Goal: Task Accomplishment & Management: Manage account settings

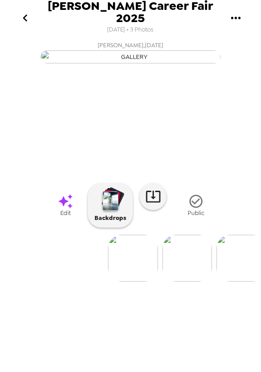
click at [193, 282] on img at bounding box center [188, 258] width 50 height 47
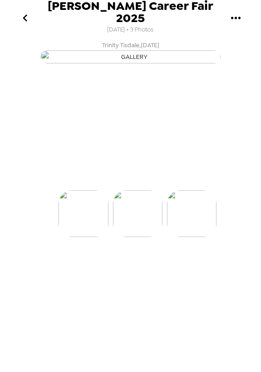
scroll to position [0, 54]
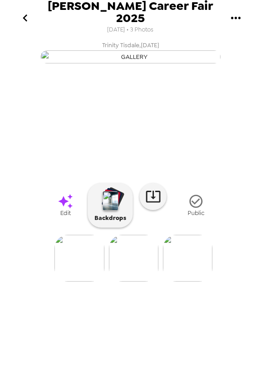
click at [81, 282] on img at bounding box center [79, 258] width 50 height 47
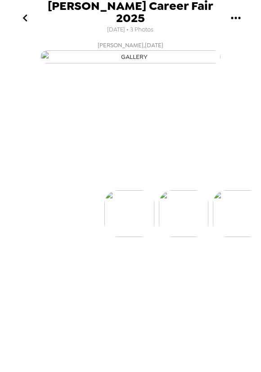
scroll to position [0, 0]
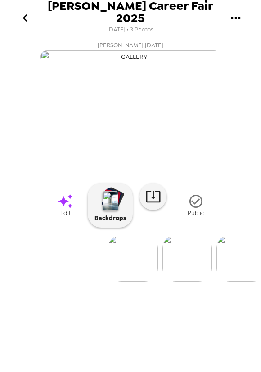
click at [233, 282] on img at bounding box center [242, 258] width 50 height 47
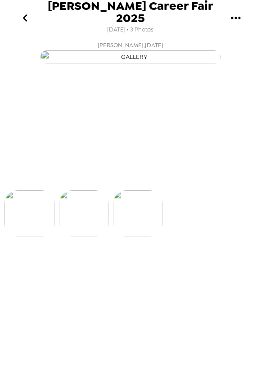
scroll to position [0, 107]
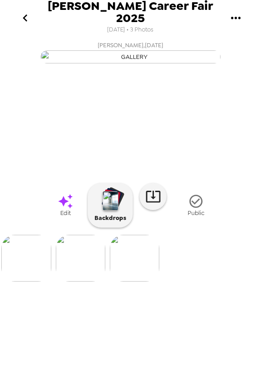
click at [32, 282] on img at bounding box center [26, 258] width 50 height 47
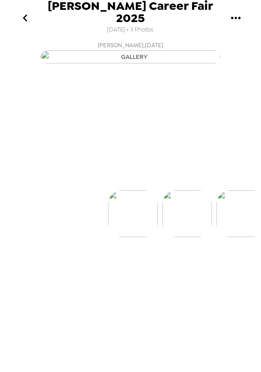
scroll to position [0, 0]
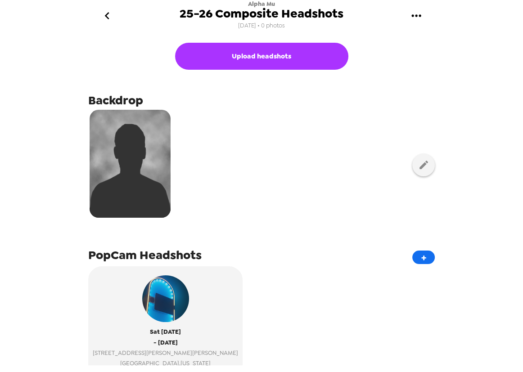
scroll to position [81, 0]
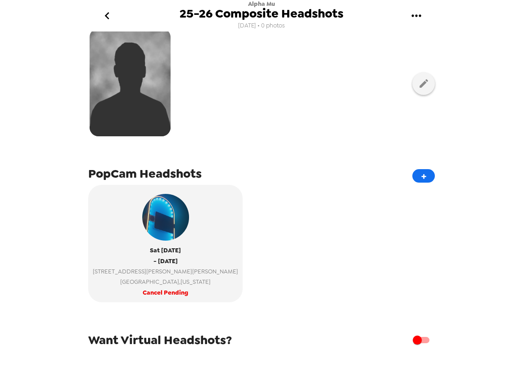
click at [110, 10] on icon "go back" at bounding box center [107, 16] width 14 height 14
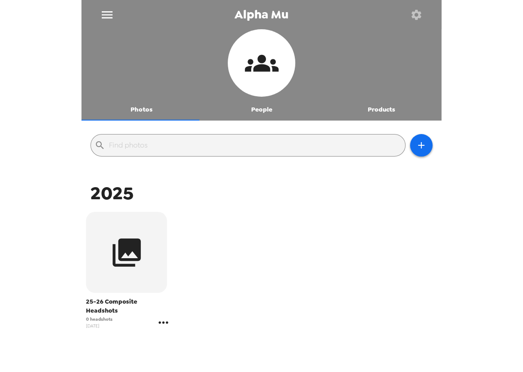
click at [162, 316] on icon "gallery menu" at bounding box center [163, 323] width 14 height 14
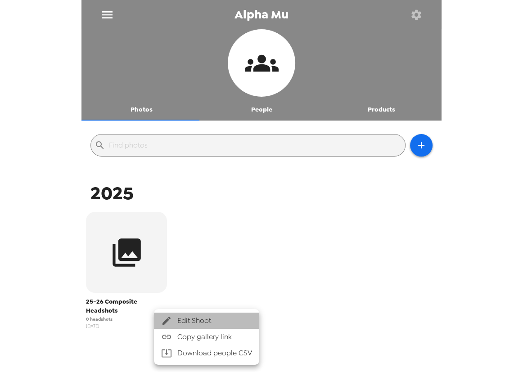
click at [190, 317] on span "Edit Shoot" at bounding box center [214, 321] width 75 height 11
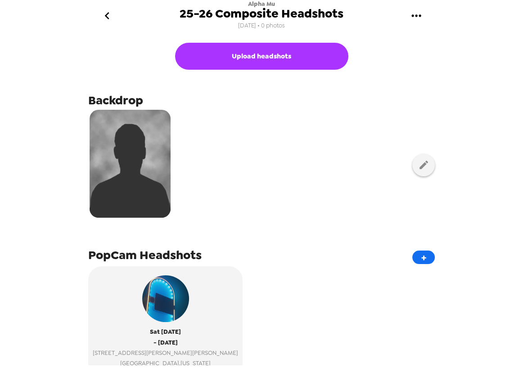
click at [107, 15] on icon "go back" at bounding box center [107, 16] width 14 height 14
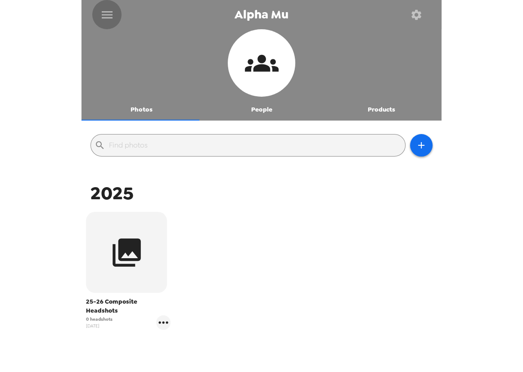
click at [106, 11] on icon "menu" at bounding box center [107, 14] width 11 height 7
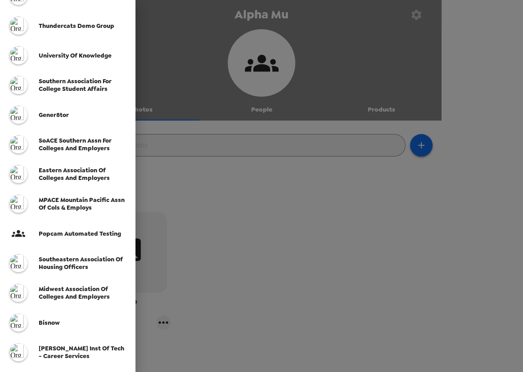
scroll to position [122, 0]
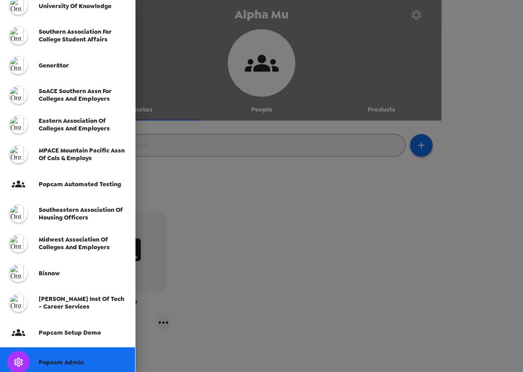
click at [66, 357] on div "Popcam Admin" at bounding box center [67, 363] width 135 height 30
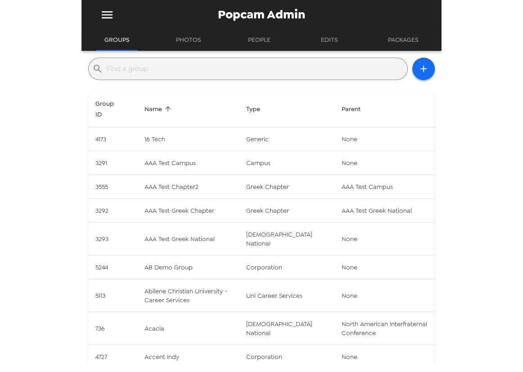
click at [170, 72] on input "text" at bounding box center [255, 69] width 297 height 14
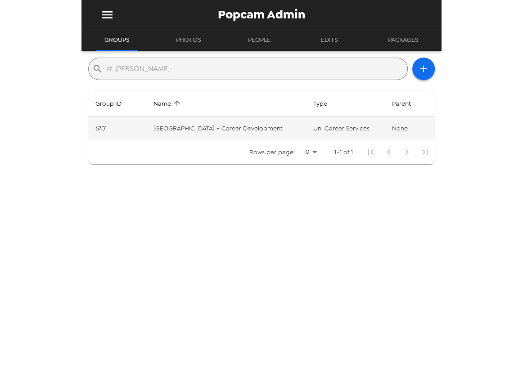
type input "st. [PERSON_NAME]"
click at [249, 131] on td "[GEOGRAPHIC_DATA] - Career Development" at bounding box center [226, 129] width 160 height 24
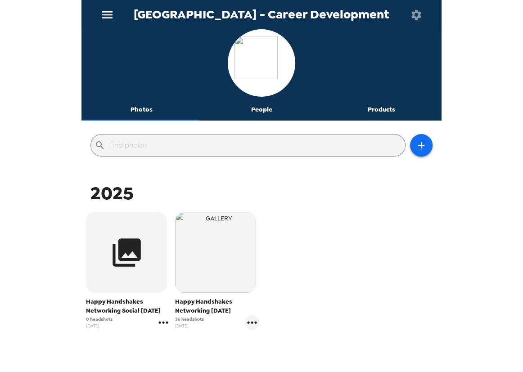
click at [163, 327] on icon "gallery menu" at bounding box center [163, 323] width 14 height 14
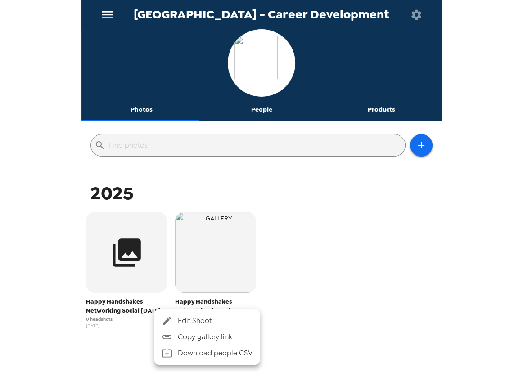
click at [184, 324] on span "Edit Shoot" at bounding box center [215, 321] width 75 height 11
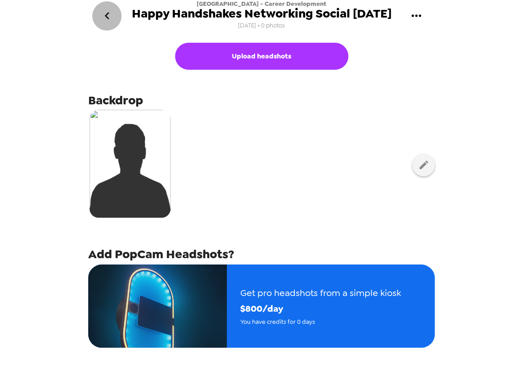
click at [108, 17] on icon "go back" at bounding box center [107, 16] width 14 height 14
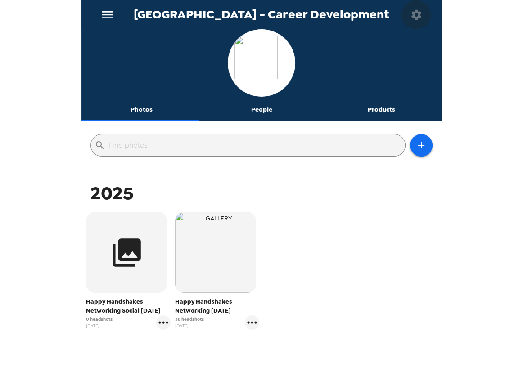
click at [419, 15] on icon "button" at bounding box center [416, 14] width 10 height 10
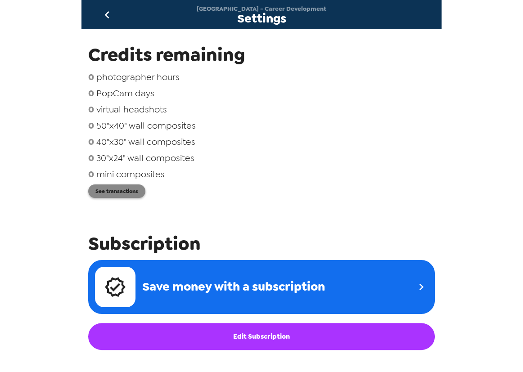
scroll to position [122, 0]
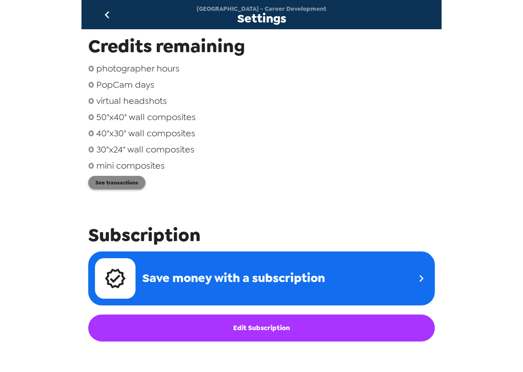
click at [119, 180] on button "See transactions" at bounding box center [116, 183] width 57 height 14
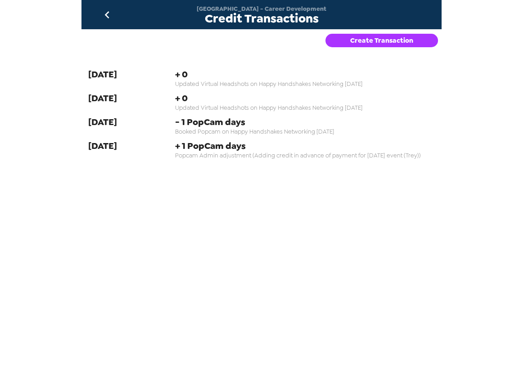
click at [378, 39] on button "Create Transaction" at bounding box center [381, 41] width 113 height 14
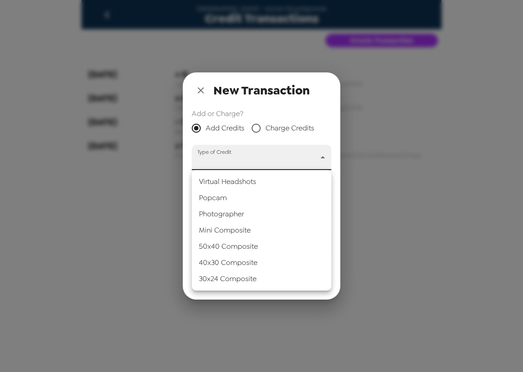
click at [255, 158] on body "[GEOGRAPHIC_DATA] - Career Development Credit Transactions Create Transaction […" at bounding box center [261, 186] width 523 height 372
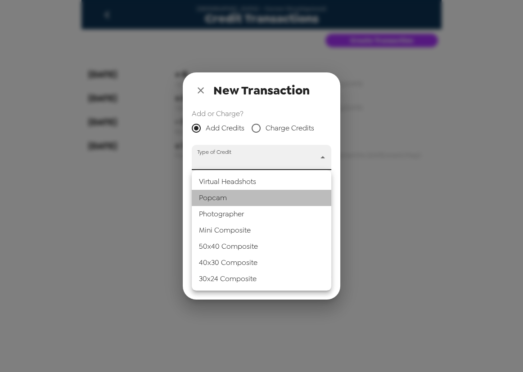
click at [251, 203] on li "Popcam" at bounding box center [262, 198] width 140 height 16
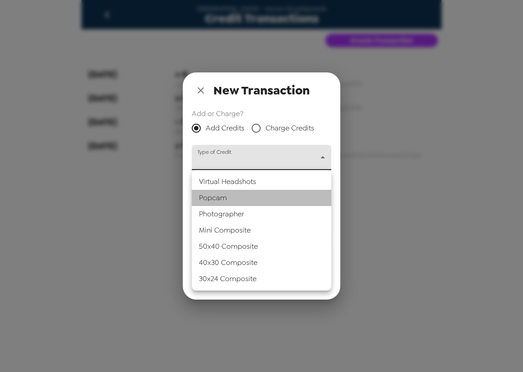
type input "popcam"
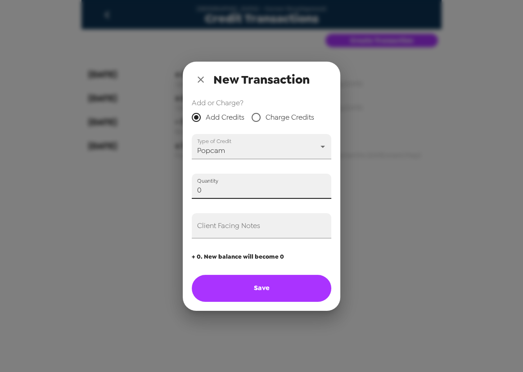
drag, startPoint x: 51, startPoint y: 186, endPoint x: 126, endPoint y: 216, distance: 80.0
click at [51, 186] on div "New Transaction Add or Charge? Add Credits Charge Credits Type of Credit Popcam…" at bounding box center [261, 186] width 523 height 372
type input "1"
click at [223, 230] on input "Client Facing Notes" at bounding box center [262, 225] width 140 height 25
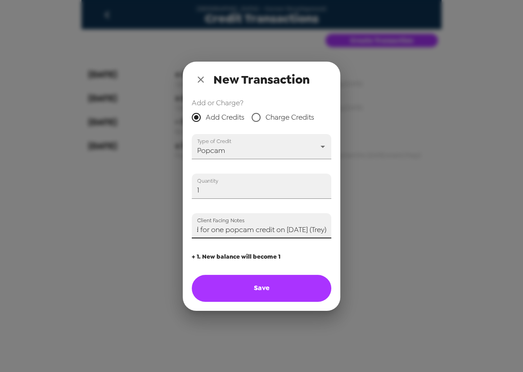
scroll to position [0, 14]
type input "Paid for one popcam credit on [DATE] (Trey)"
click at [275, 294] on button "Save" at bounding box center [262, 288] width 140 height 27
type input "0"
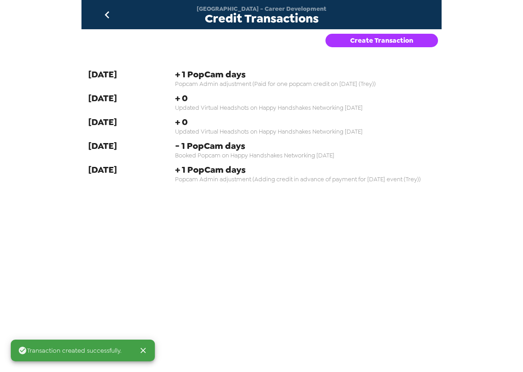
click at [103, 18] on icon "go back" at bounding box center [107, 15] width 14 height 14
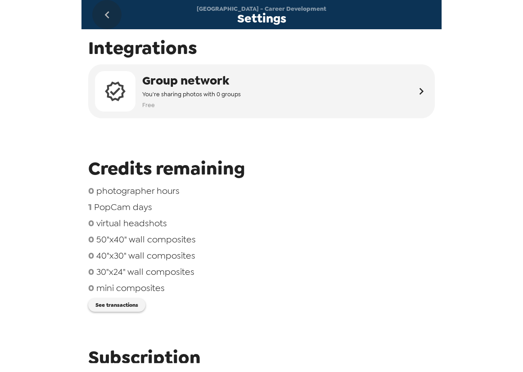
click at [107, 12] on icon "go back" at bounding box center [107, 15] width 14 height 14
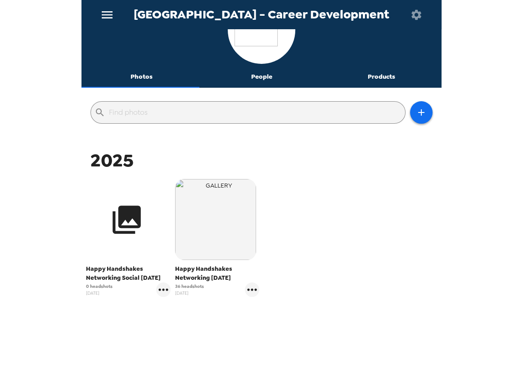
scroll to position [56, 0]
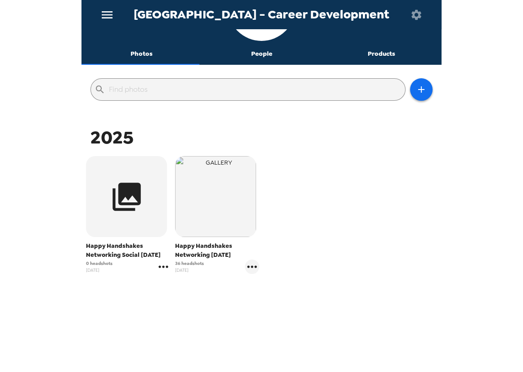
click at [167, 266] on icon "gallery menu" at bounding box center [163, 267] width 14 height 14
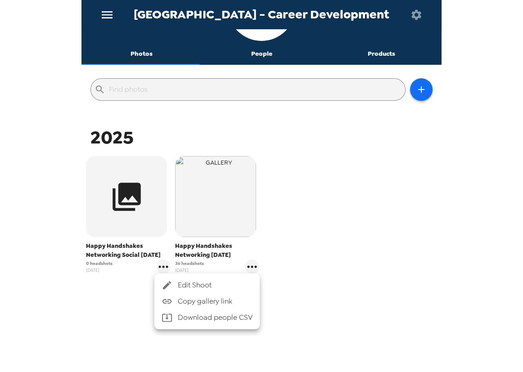
click at [183, 281] on span "Edit Shoot" at bounding box center [215, 285] width 75 height 11
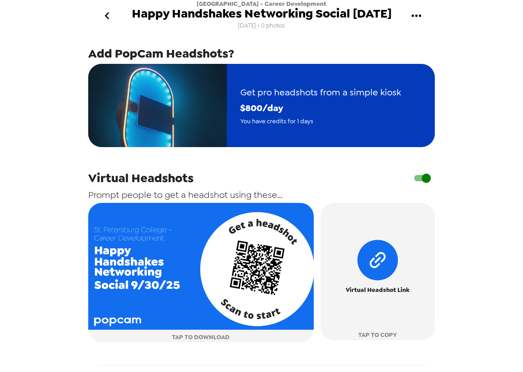
scroll to position [141, 0]
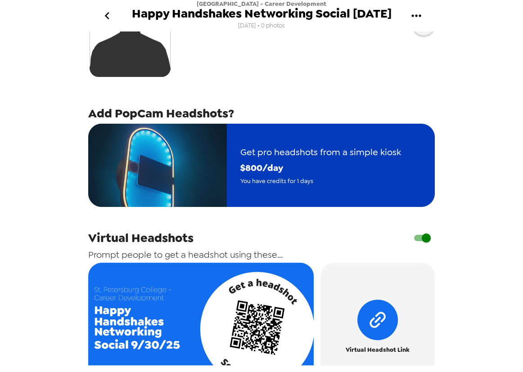
click at [324, 196] on div "Get pro headshots from a simple kiosk $ 800 /day You have credits for 1 days" at bounding box center [321, 165] width 188 height 69
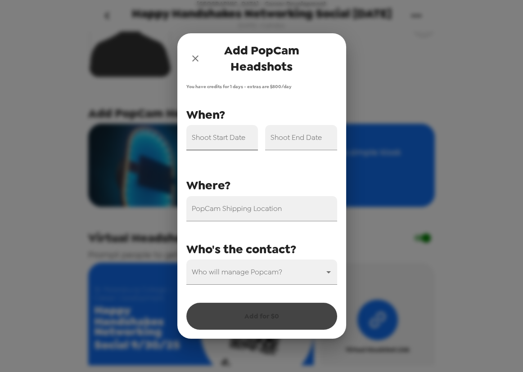
click at [199, 130] on input "Shoot Start Date" at bounding box center [222, 137] width 72 height 25
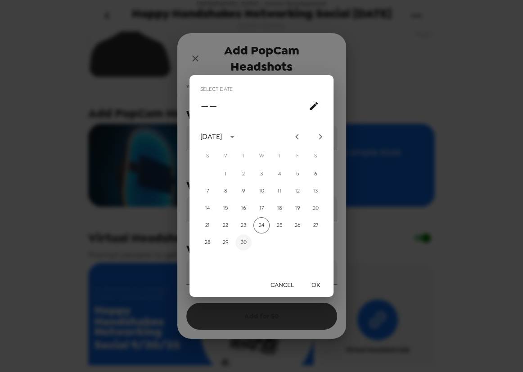
click at [242, 242] on button "30" at bounding box center [243, 243] width 16 height 16
type input "[DATE]"
click at [317, 284] on button "OK" at bounding box center [315, 285] width 29 height 17
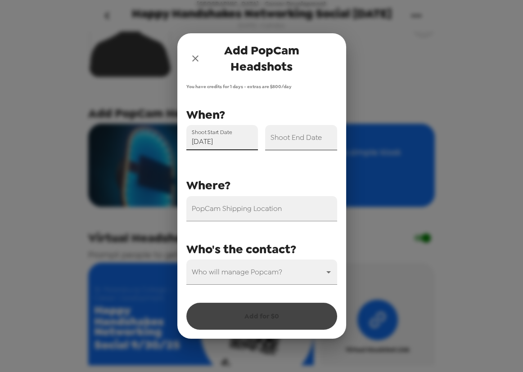
click at [303, 141] on input "Shoot End Date" at bounding box center [301, 137] width 72 height 25
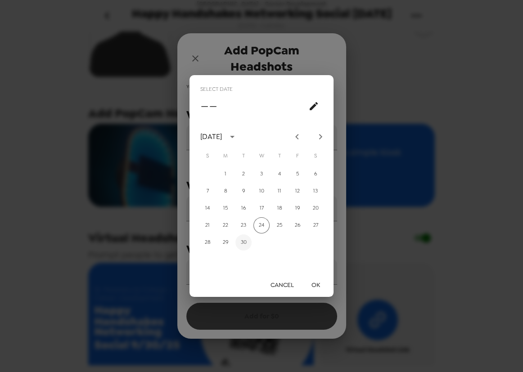
drag, startPoint x: 244, startPoint y: 242, endPoint x: 252, endPoint y: 246, distance: 9.1
click at [246, 242] on button "30" at bounding box center [243, 243] width 16 height 16
type input "[DATE]"
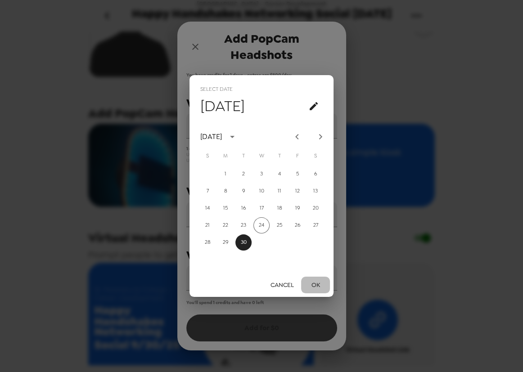
click at [318, 285] on button "OK" at bounding box center [315, 285] width 29 height 17
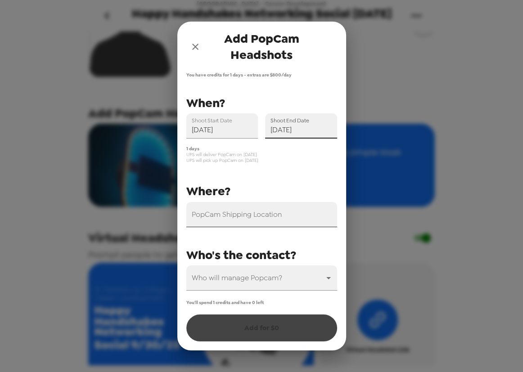
click at [284, 216] on input "PopCam Shipping Location" at bounding box center [261, 214] width 151 height 25
click at [259, 213] on label "PopCam Shipping Location" at bounding box center [226, 209] width 68 height 8
click at [275, 219] on input "PopCam Shipping Location" at bounding box center [261, 214] width 151 height 25
paste input "[STREET_ADDRESS][US_STATE]"
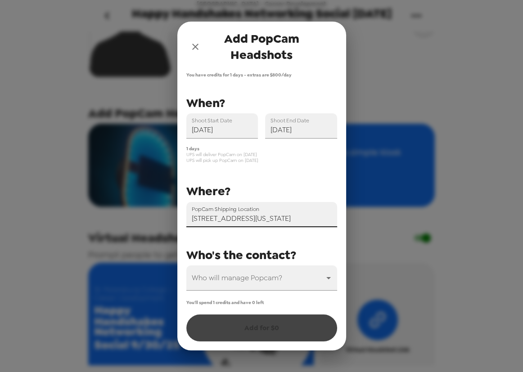
drag, startPoint x: 243, startPoint y: 218, endPoint x: 266, endPoint y: 219, distance: 23.0
click at [266, 219] on input "[STREET_ADDRESS][US_STATE]" at bounding box center [261, 214] width 151 height 25
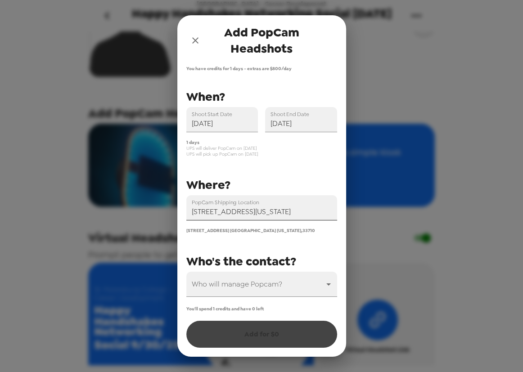
click at [270, 212] on input "[STREET_ADDRESS][US_STATE]" at bounding box center [261, 207] width 151 height 25
paste input "U [GEOGRAPHIC_DATA][STREET_ADDRESS][US_STATE]"
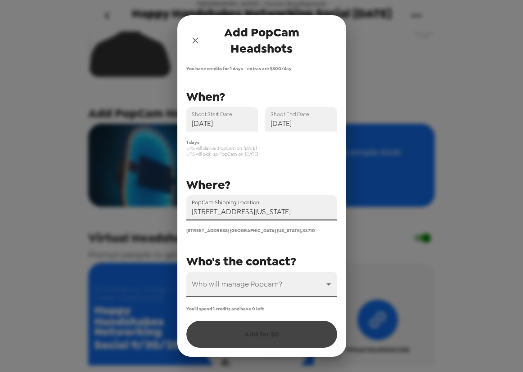
type input "[STREET_ADDRESS][US_STATE]"
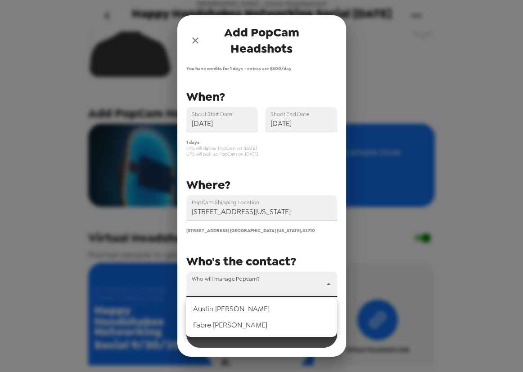
click at [267, 287] on body "[GEOGRAPHIC_DATA] - Career Development Happy Handshakes Networking Social [DATE…" at bounding box center [261, 186] width 523 height 372
click at [262, 324] on li "[PERSON_NAME]" at bounding box center [261, 325] width 151 height 16
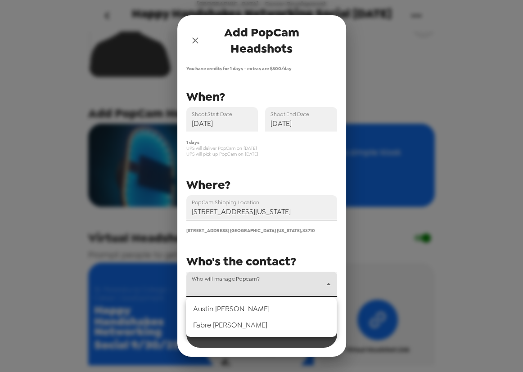
type input "31878"
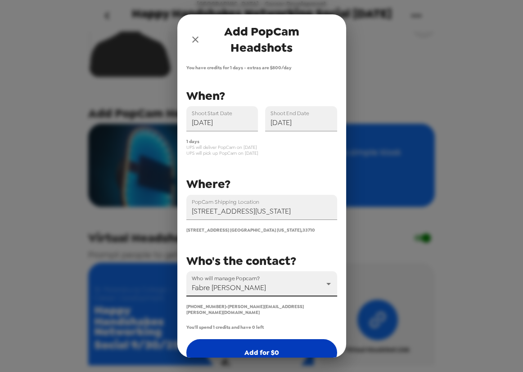
click at [263, 347] on button "Add for $ 0" at bounding box center [261, 352] width 151 height 27
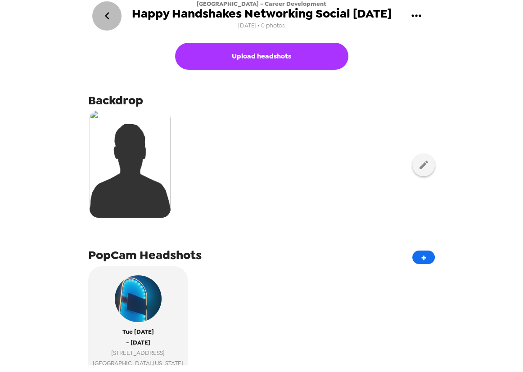
click at [110, 17] on icon "go back" at bounding box center [107, 16] width 14 height 14
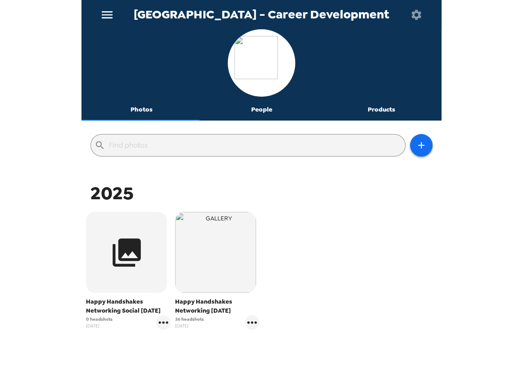
click at [107, 18] on icon "menu" at bounding box center [107, 14] width 11 height 7
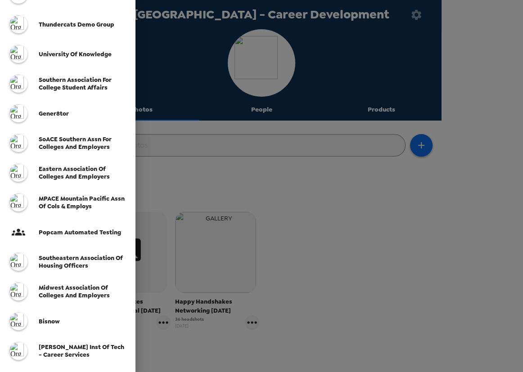
scroll to position [232, 0]
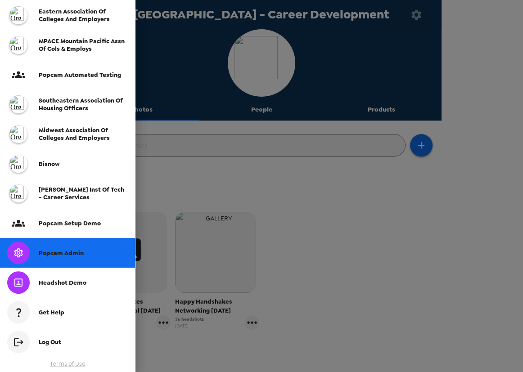
drag, startPoint x: 69, startPoint y: 256, endPoint x: 79, endPoint y: 249, distance: 12.5
click at [69, 256] on span "Popcam Admin" at bounding box center [61, 253] width 45 height 8
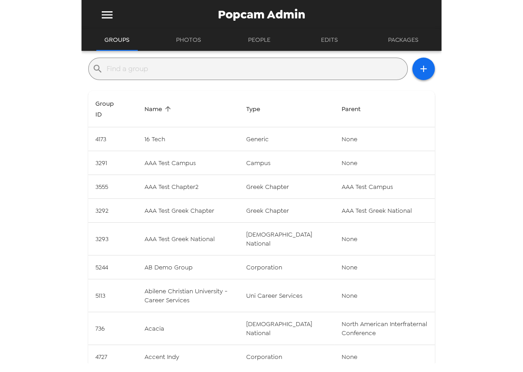
click at [206, 70] on input "text" at bounding box center [255, 69] width 297 height 14
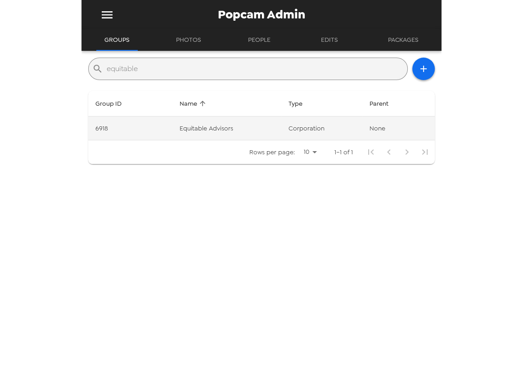
type input "equitable"
click at [234, 131] on td "Equitable Advisors" at bounding box center [226, 129] width 109 height 24
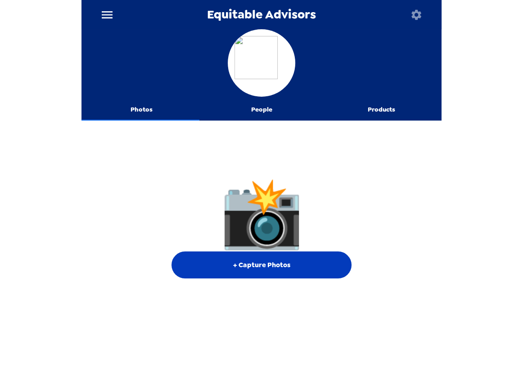
click at [290, 269] on button "+ Capture Photos" at bounding box center [262, 265] width 180 height 27
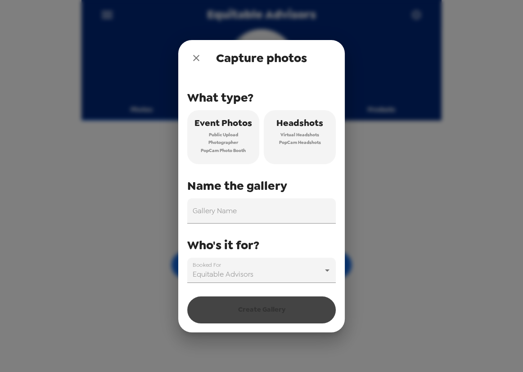
click at [295, 149] on button "Headshots Virtual Headshots PopCam Headshots" at bounding box center [300, 137] width 72 height 54
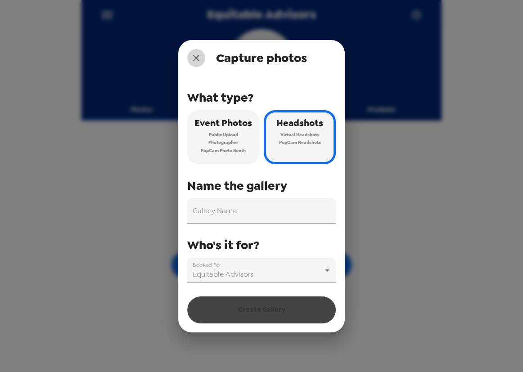
click at [200, 58] on icon "close" at bounding box center [196, 58] width 11 height 11
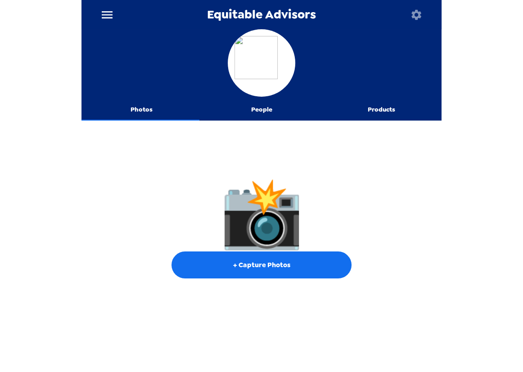
click at [100, 9] on icon "menu" at bounding box center [107, 15] width 14 height 14
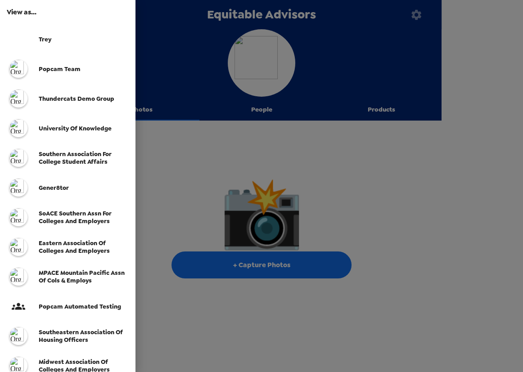
scroll to position [204, 0]
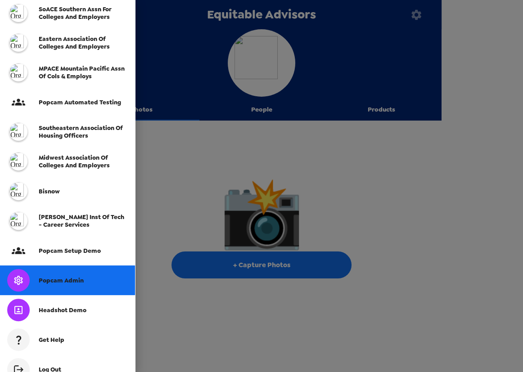
drag, startPoint x: 416, startPoint y: 193, endPoint x: 425, endPoint y: 163, distance: 31.8
click at [423, 175] on div at bounding box center [261, 186] width 523 height 372
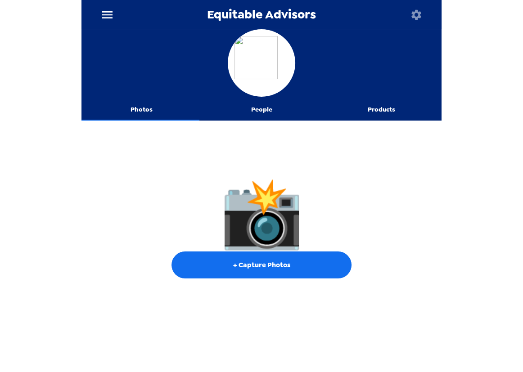
click at [421, 14] on icon "button" at bounding box center [416, 15] width 13 height 13
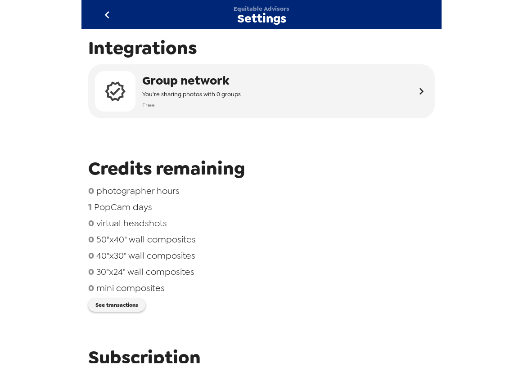
click at [118, 3] on div "Equitable Advisors Settings" at bounding box center [261, 14] width 360 height 29
click at [109, 13] on icon "go back" at bounding box center [107, 15] width 14 height 14
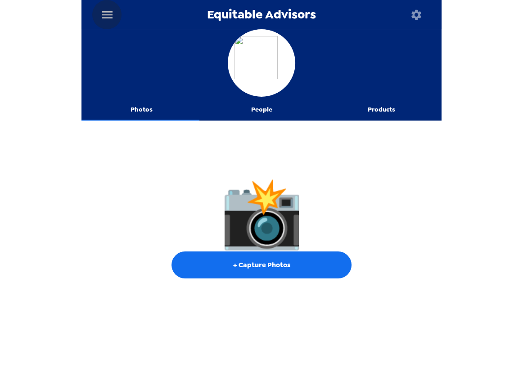
click at [104, 14] on icon "menu" at bounding box center [107, 14] width 11 height 7
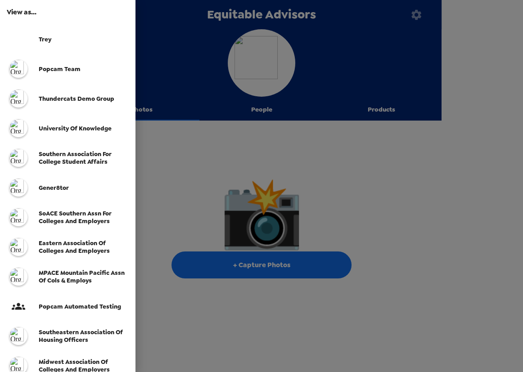
click at [320, 148] on div at bounding box center [261, 186] width 523 height 372
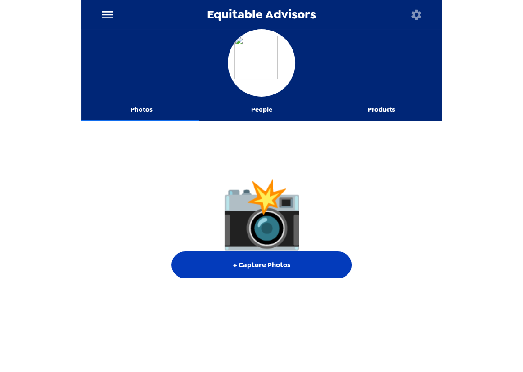
click at [283, 269] on button "+ Capture Photos" at bounding box center [262, 265] width 180 height 27
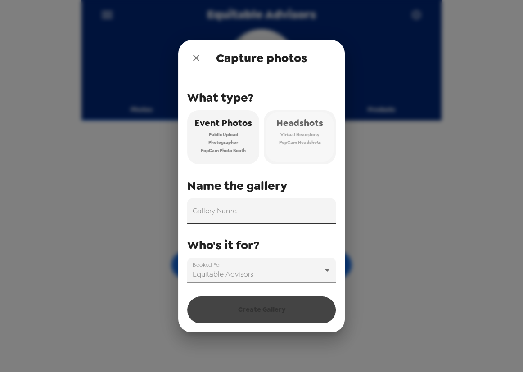
drag, startPoint x: 303, startPoint y: 131, endPoint x: 260, endPoint y: 201, distance: 82.3
click at [303, 132] on span "Virtual Headshots" at bounding box center [299, 135] width 39 height 8
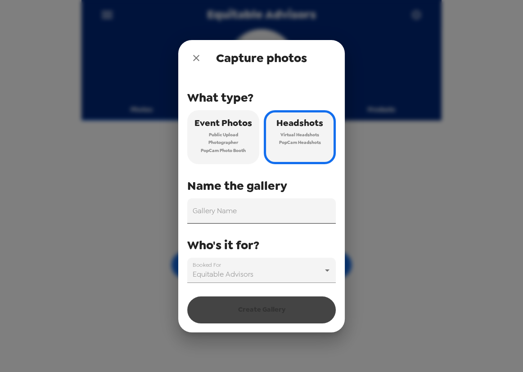
click at [257, 211] on input "Gallery Name" at bounding box center [261, 211] width 149 height 25
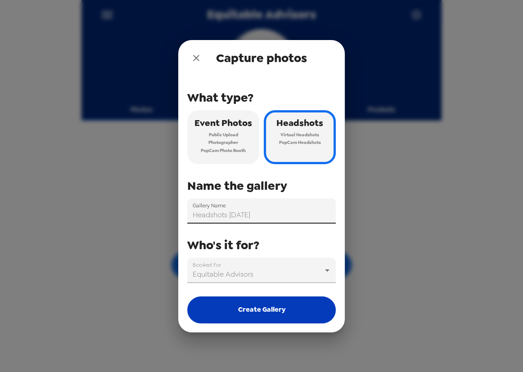
type input "Headshots 9/30/25"
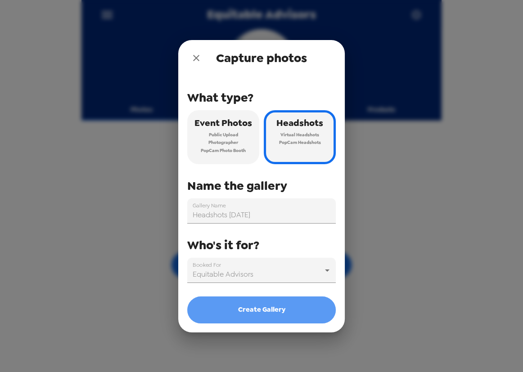
drag, startPoint x: 300, startPoint y: 311, endPoint x: 343, endPoint y: 325, distance: 44.7
click at [300, 310] on button "Create Gallery" at bounding box center [261, 310] width 149 height 27
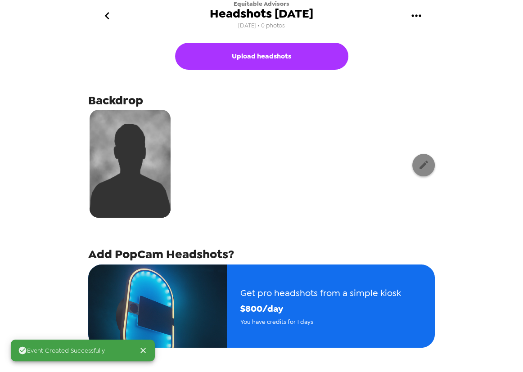
click at [418, 170] on icon "button" at bounding box center [423, 164] width 11 height 11
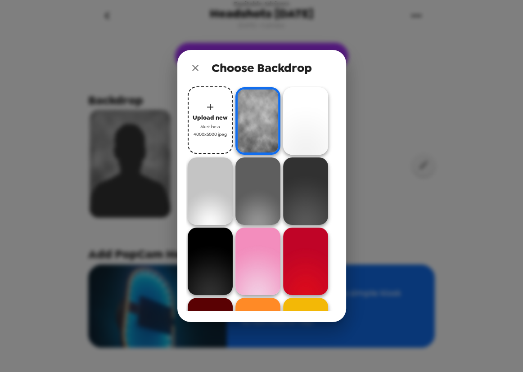
click at [196, 70] on icon "close" at bounding box center [195, 68] width 6 height 6
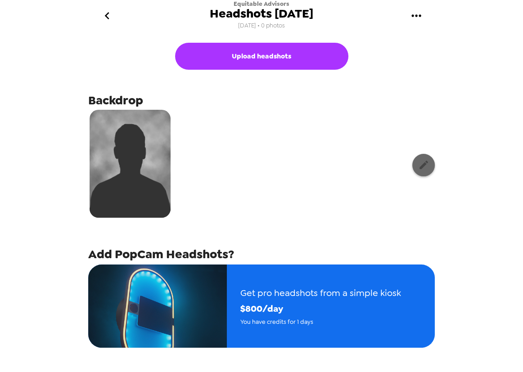
click at [418, 167] on icon "button" at bounding box center [423, 164] width 11 height 11
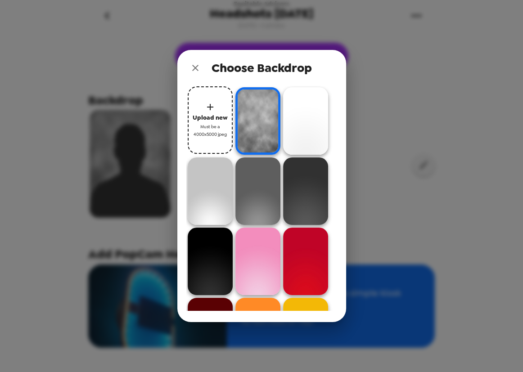
click at [212, 116] on span "Upload new" at bounding box center [210, 118] width 35 height 10
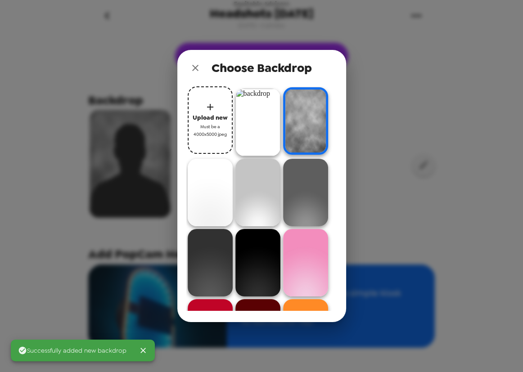
click at [264, 122] on img at bounding box center [257, 123] width 45 height 68
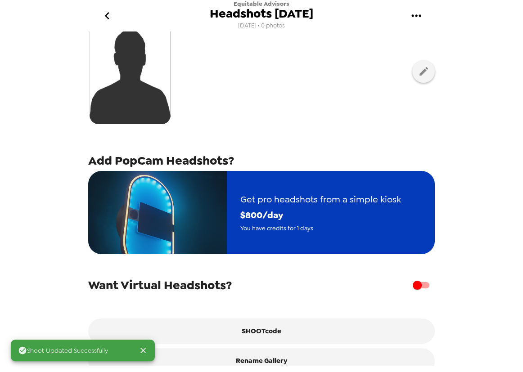
scroll to position [113, 0]
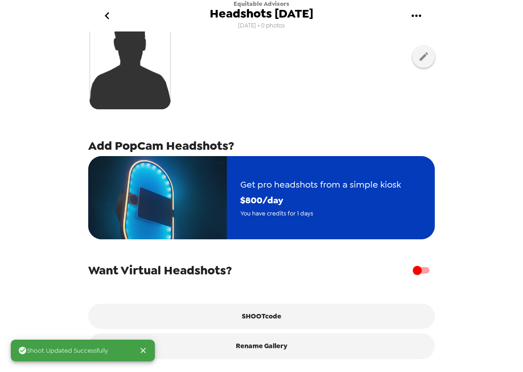
click at [266, 193] on span "$ 800 /day" at bounding box center [320, 201] width 161 height 16
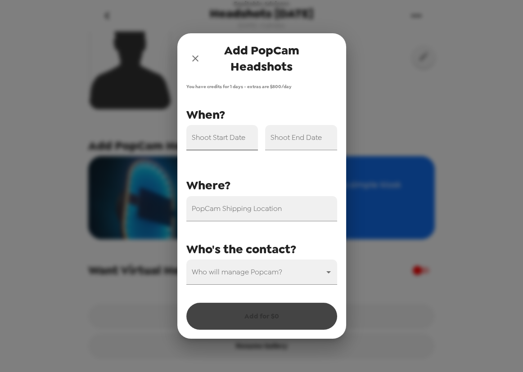
click at [228, 141] on input "Shoot Start Date" at bounding box center [222, 137] width 72 height 25
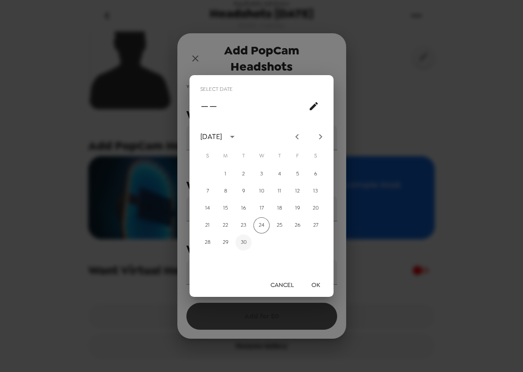
click at [245, 243] on button "30" at bounding box center [243, 243] width 16 height 16
type input "[DATE]"
drag, startPoint x: 317, startPoint y: 286, endPoint x: 313, endPoint y: 272, distance: 15.0
click at [316, 285] on button "OK" at bounding box center [315, 285] width 29 height 17
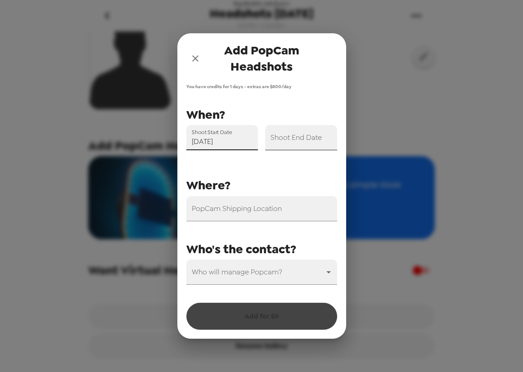
click at [282, 140] on input "Shoot End Date" at bounding box center [301, 137] width 72 height 25
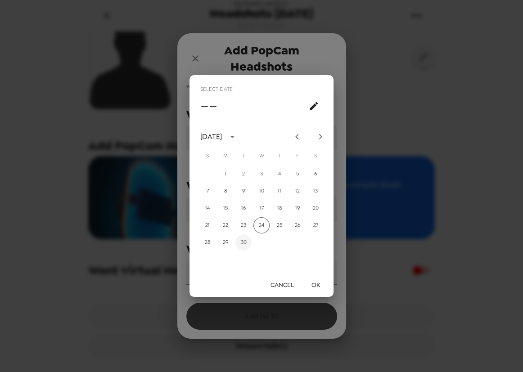
drag, startPoint x: 247, startPoint y: 242, endPoint x: 252, endPoint y: 245, distance: 5.6
click at [247, 242] on button "30" at bounding box center [243, 243] width 16 height 16
type input "[DATE]"
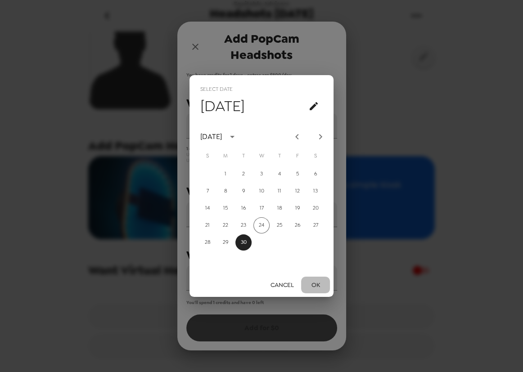
click at [315, 285] on button "OK" at bounding box center [315, 285] width 29 height 17
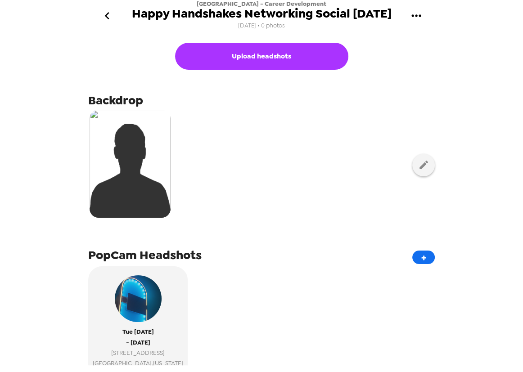
click at [426, 16] on button "gallery menu" at bounding box center [416, 15] width 29 height 29
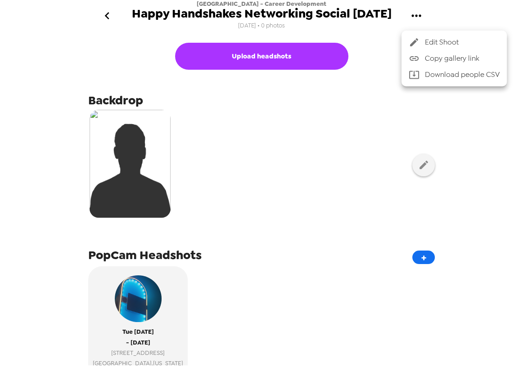
drag, startPoint x: 445, startPoint y: 60, endPoint x: 471, endPoint y: 72, distance: 29.0
click at [445, 59] on span "Copy gallery link" at bounding box center [462, 58] width 75 height 11
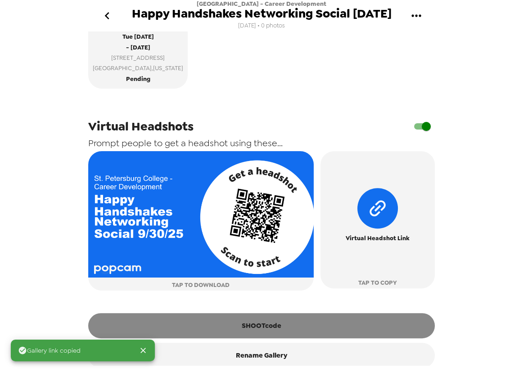
scroll to position [308, 0]
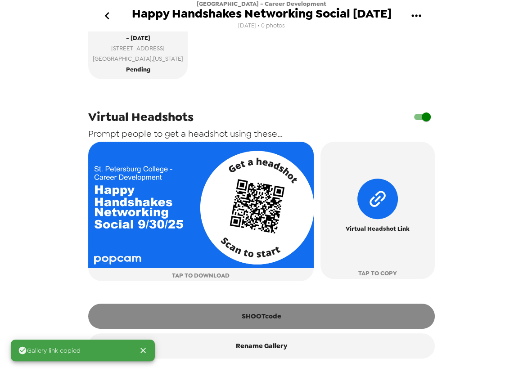
click at [325, 314] on button "SHOOTcode" at bounding box center [261, 316] width 347 height 25
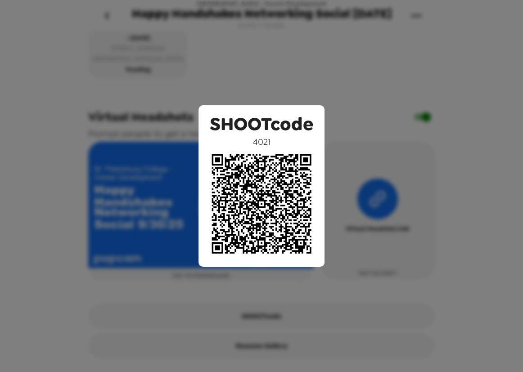
drag, startPoint x: 338, startPoint y: 79, endPoint x: 339, endPoint y: 86, distance: 7.3
click at [339, 77] on div "SHOOTcode 4021" at bounding box center [261, 186] width 523 height 372
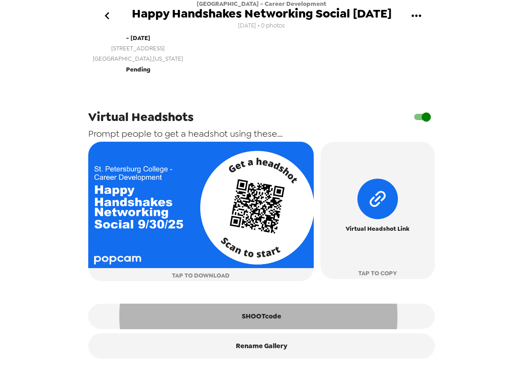
click at [153, 59] on span "St. Petersburg , Florida" at bounding box center [138, 59] width 90 height 10
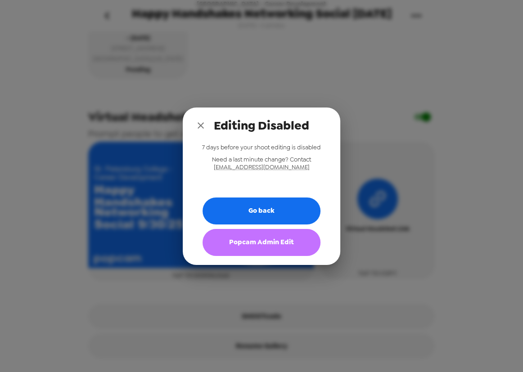
click at [261, 244] on button "Popcam Admin Edit" at bounding box center [262, 242] width 118 height 27
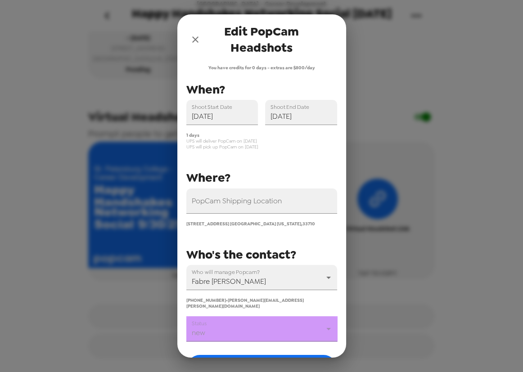
click at [257, 335] on body "St. Petersburg College - Career Development Happy Handshakes Networking Social …" at bounding box center [261, 186] width 523 height 372
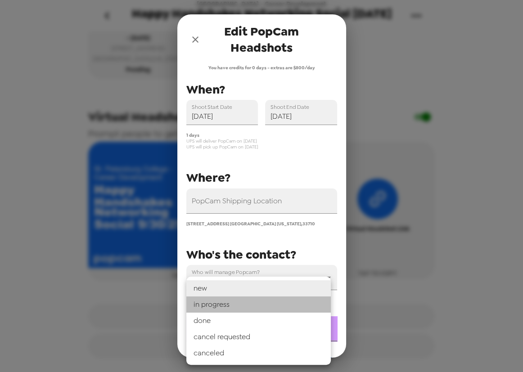
click at [250, 305] on li "in progress" at bounding box center [258, 305] width 145 height 16
type input "in progress"
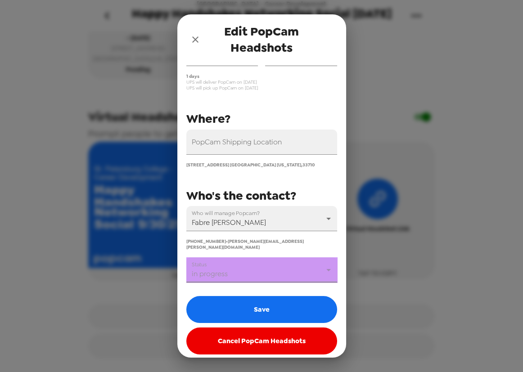
scroll to position [59, 0]
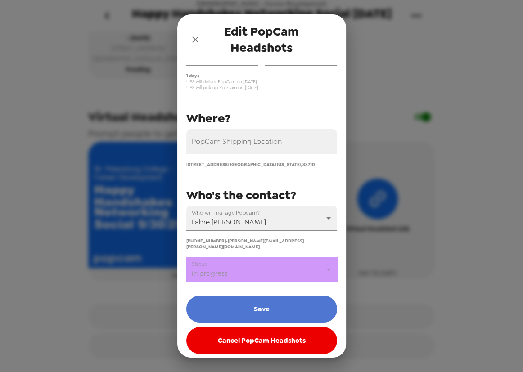
click at [270, 306] on button "Save" at bounding box center [261, 309] width 151 height 27
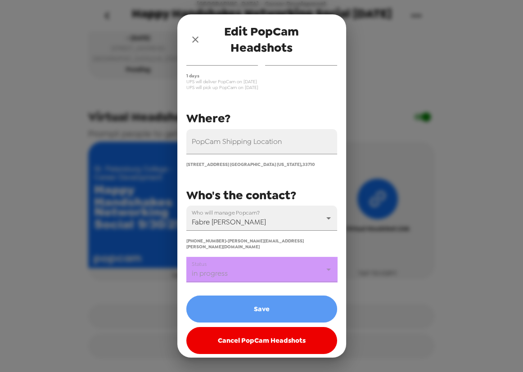
scroll to position [235, 0]
